Goal: Check status: Check status

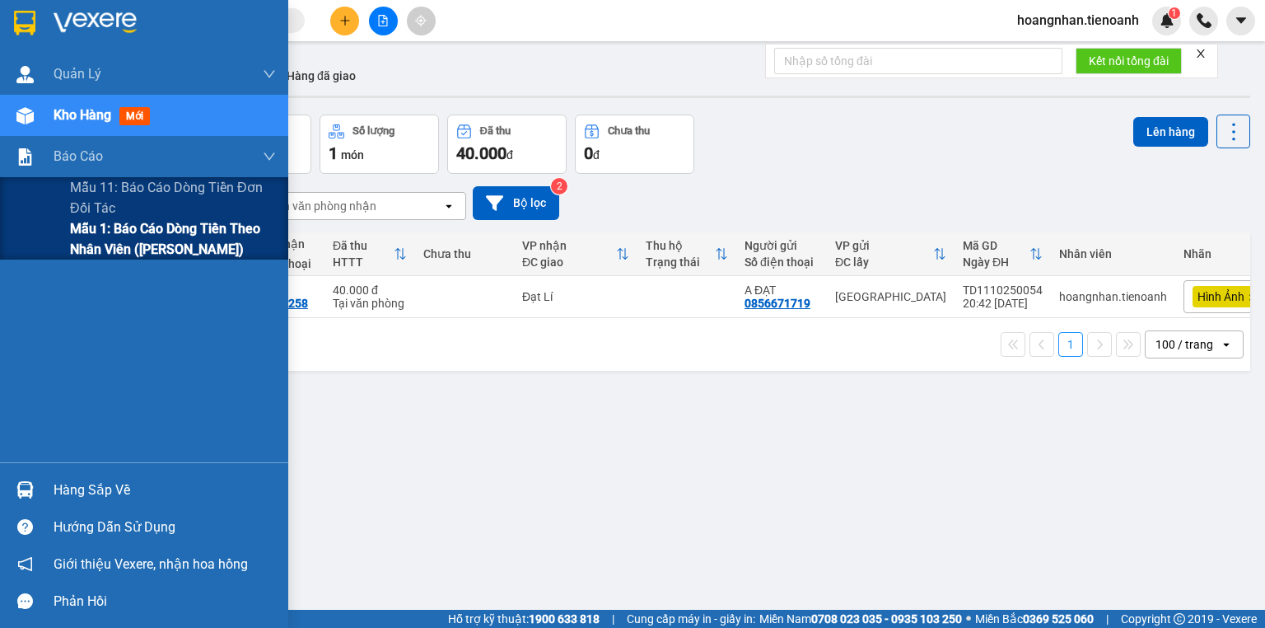
click at [84, 232] on span "Mẫu 1: Báo cáo dòng tiền theo nhân viên ([PERSON_NAME])" at bounding box center [173, 238] width 206 height 41
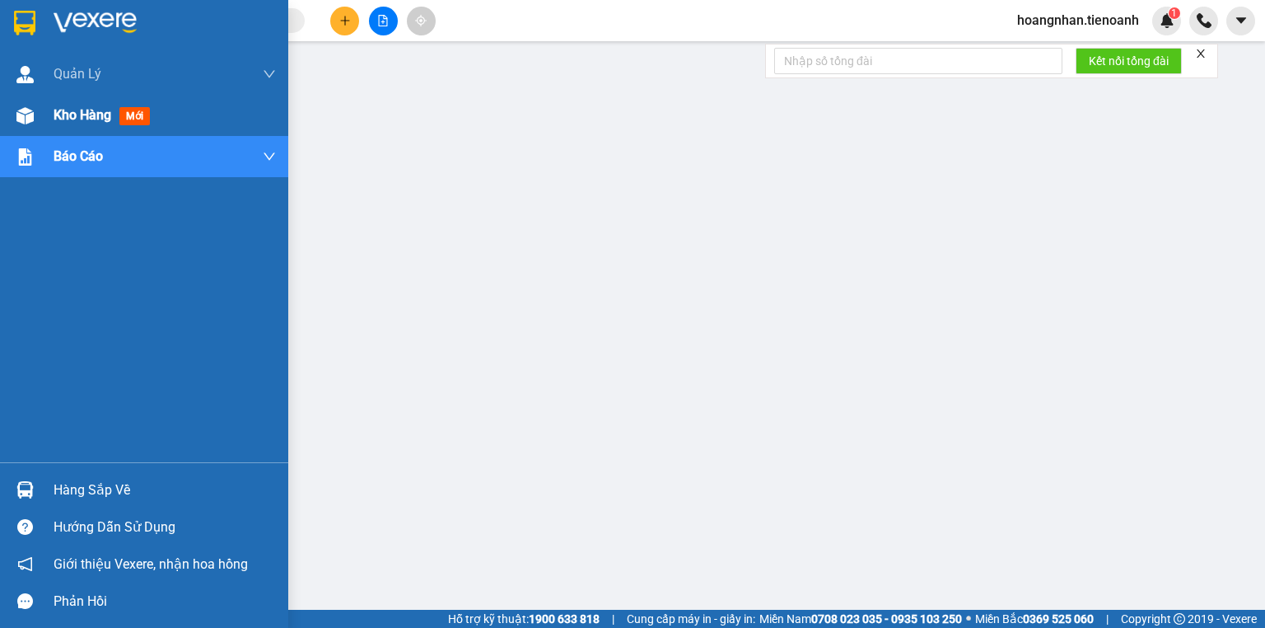
click at [56, 110] on span "Kho hàng" at bounding box center [83, 115] width 58 height 16
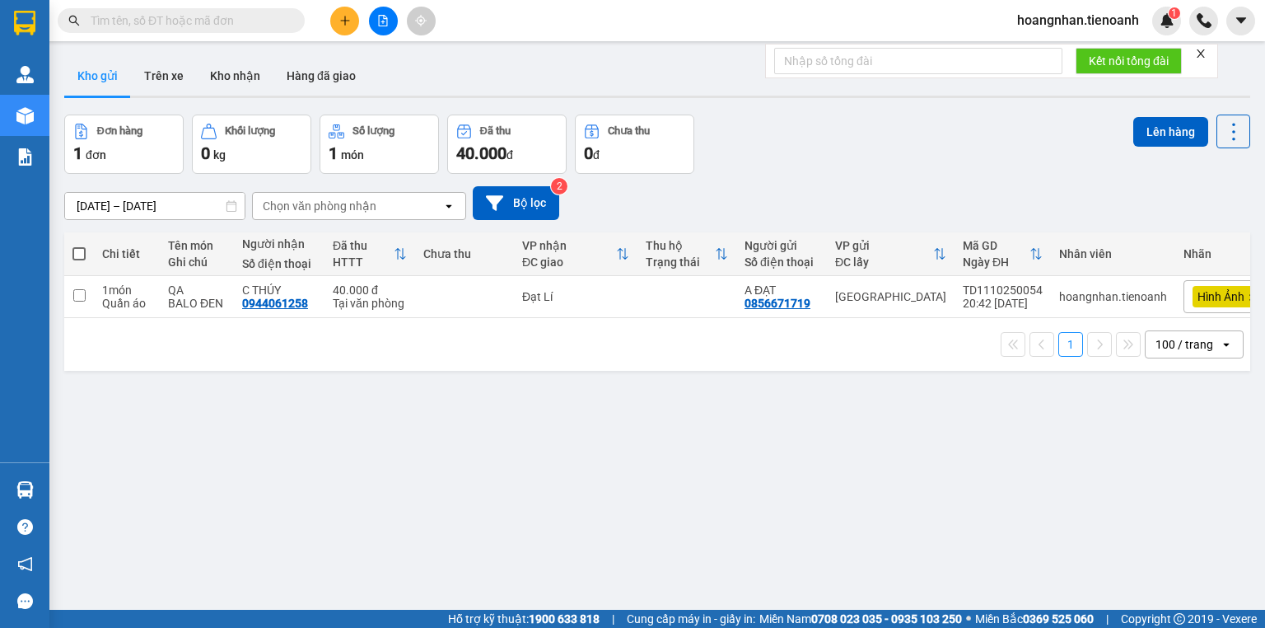
click at [465, 67] on div "Kho gửi Trên xe Kho nhận Hàng đã giao" at bounding box center [657, 78] width 1186 height 44
click at [428, 83] on div "Kho gửi Trên xe Kho nhận Hàng đã giao" at bounding box center [657, 78] width 1186 height 44
drag, startPoint x: 404, startPoint y: 489, endPoint x: 255, endPoint y: 593, distance: 181.7
click at [401, 489] on div "ver 1.8.146 Kho gửi Trên xe Kho nhận Hàng đã giao Đơn hàng 1 đơn Khối lượng 0 k…" at bounding box center [657, 363] width 1199 height 628
click at [389, 86] on div "Kho gửi Trên xe Kho nhận Hàng đã giao" at bounding box center [657, 78] width 1186 height 44
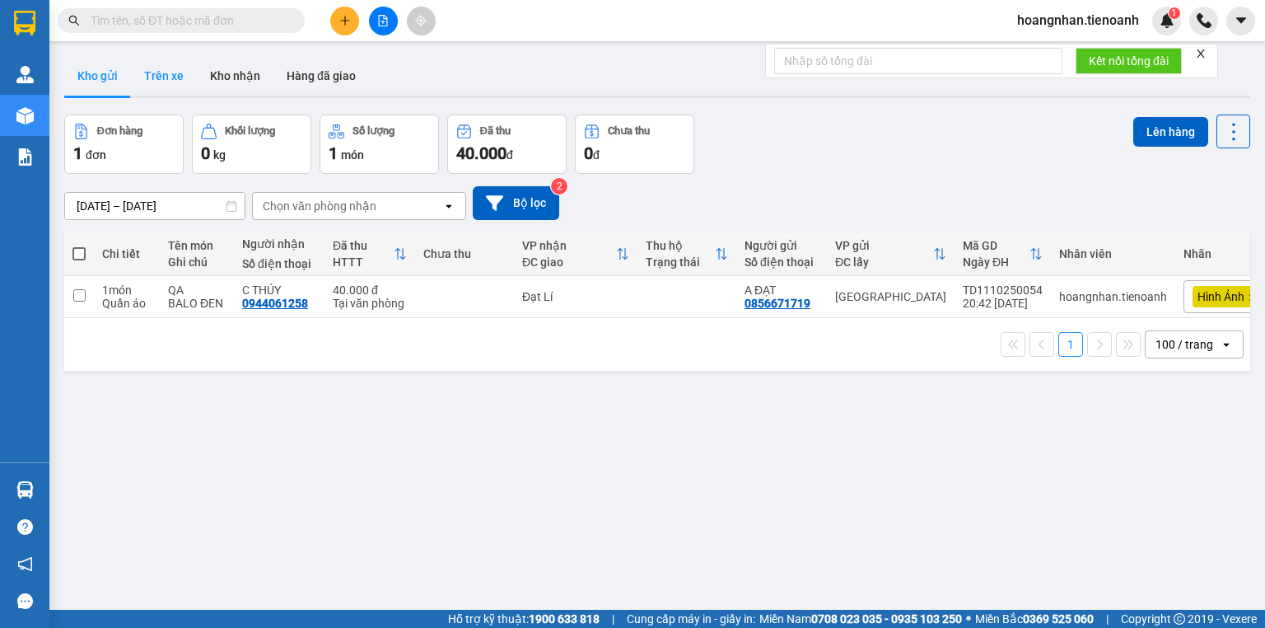
click at [171, 72] on button "Trên xe" at bounding box center [164, 76] width 66 height 40
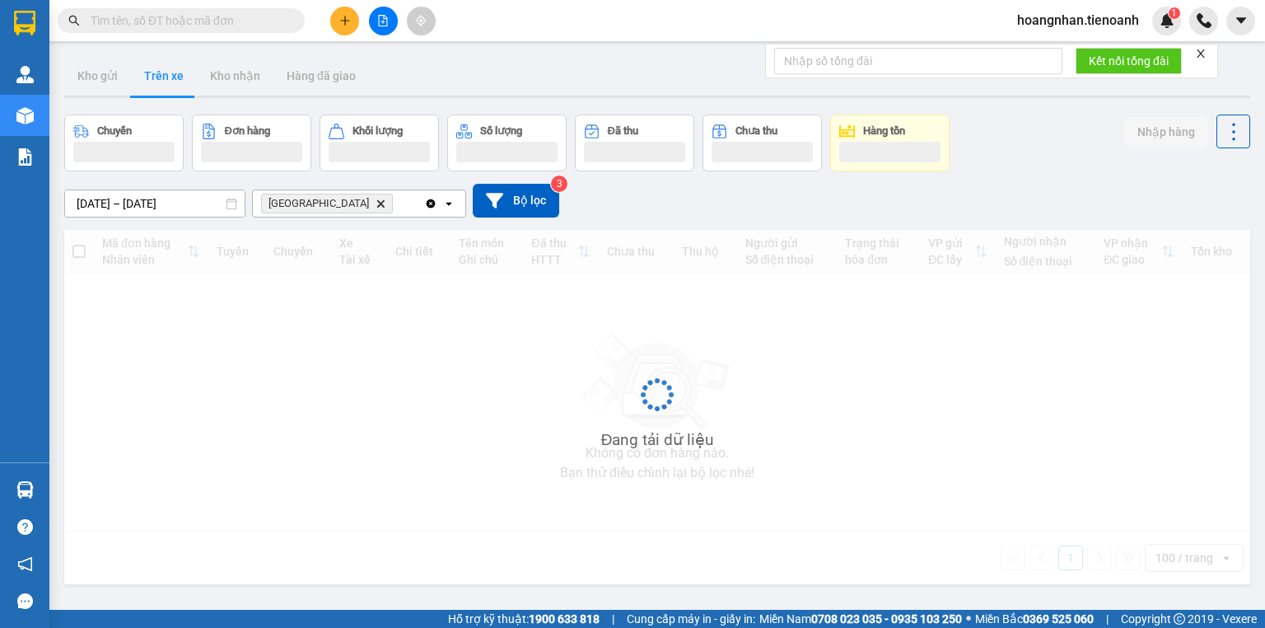
click at [506, 77] on div "Kho gửi Trên xe Kho nhận Hàng đã giao" at bounding box center [657, 78] width 1186 height 44
click at [507, 77] on div "Kho gửi Trên xe Kho nhận Hàng đã giao" at bounding box center [657, 78] width 1186 height 44
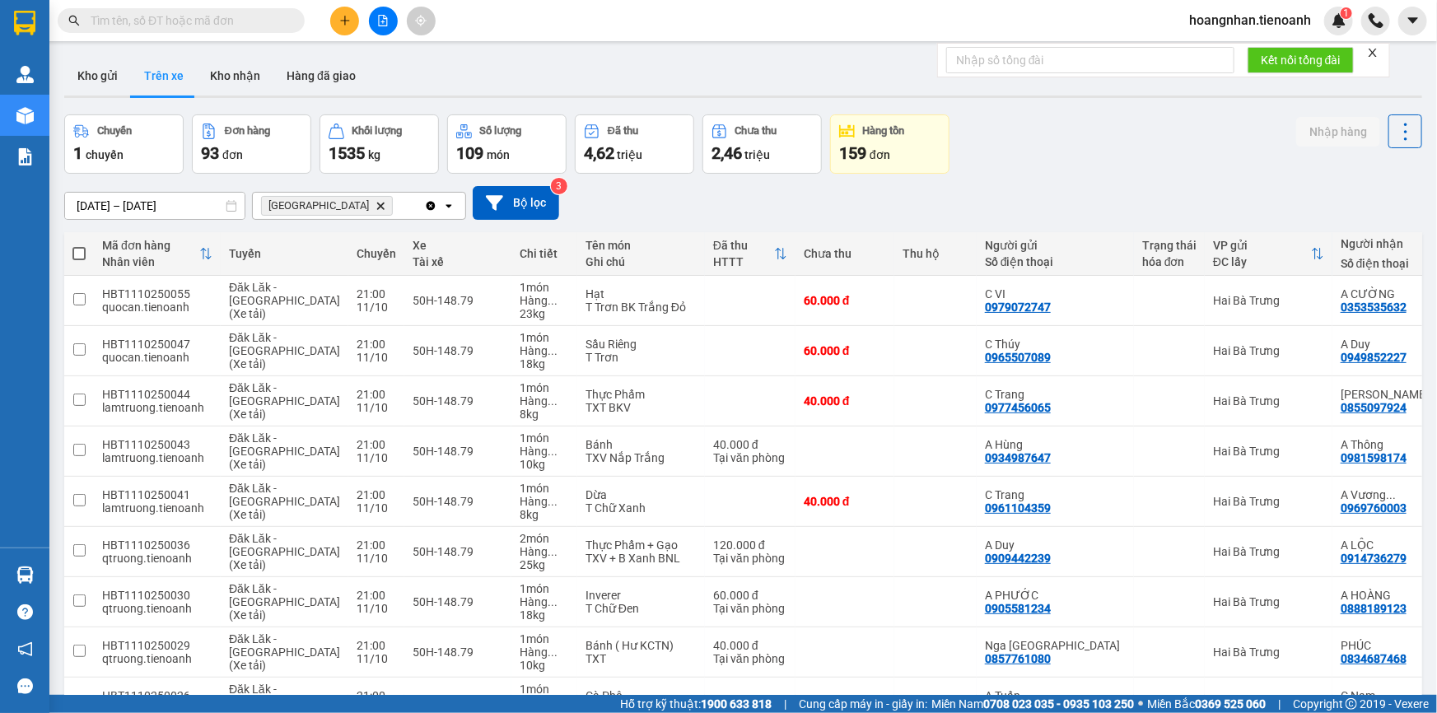
click at [470, 82] on div "Kho gửi Trên xe Kho nhận Hàng đã giao" at bounding box center [743, 78] width 1358 height 44
click at [441, 58] on div "Kho gửi Trên xe Kho nhận Hàng đã giao" at bounding box center [743, 78] width 1358 height 44
click at [616, 194] on div "[DATE] – [DATE] Press the down arrow key to interact with the calendar and sele…" at bounding box center [743, 203] width 1358 height 34
click at [466, 74] on div "Kho gửi Trên xe Kho nhận Hàng đã giao" at bounding box center [743, 78] width 1358 height 44
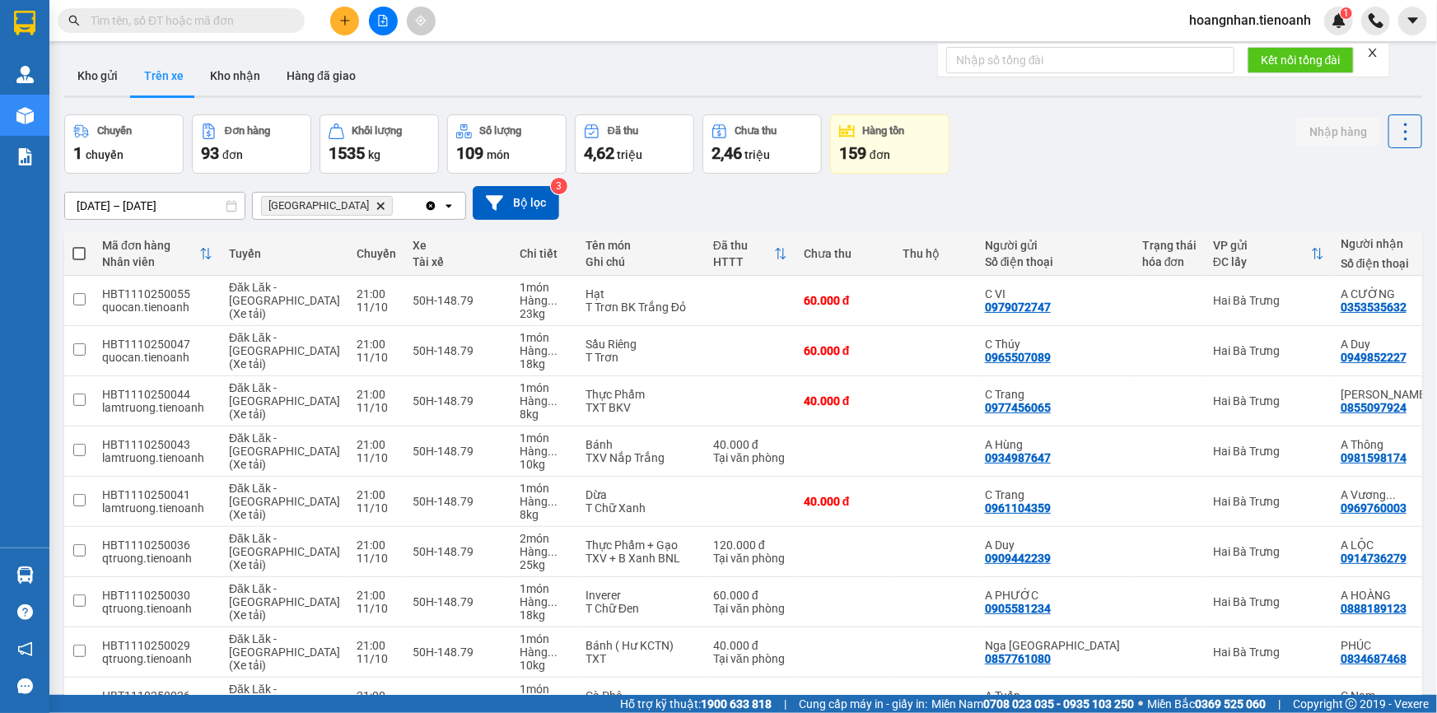
click at [453, 69] on div "Kho gửi Trên xe Kho nhận Hàng đã giao" at bounding box center [743, 78] width 1358 height 44
click at [397, 84] on div "Kho gửi Trên xe Kho nhận Hàng đã giao" at bounding box center [743, 78] width 1358 height 44
